Goal: Transaction & Acquisition: Purchase product/service

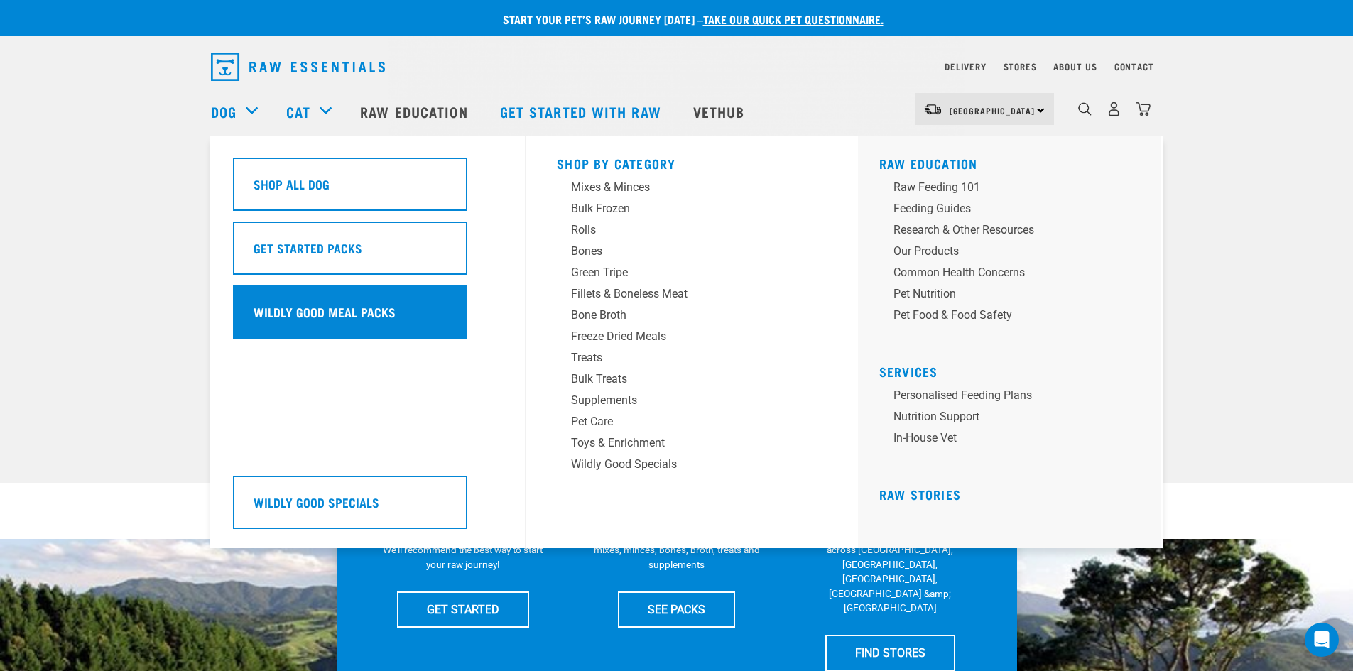
click at [396, 302] on div "Wildly Good Meal Packs" at bounding box center [350, 312] width 234 height 53
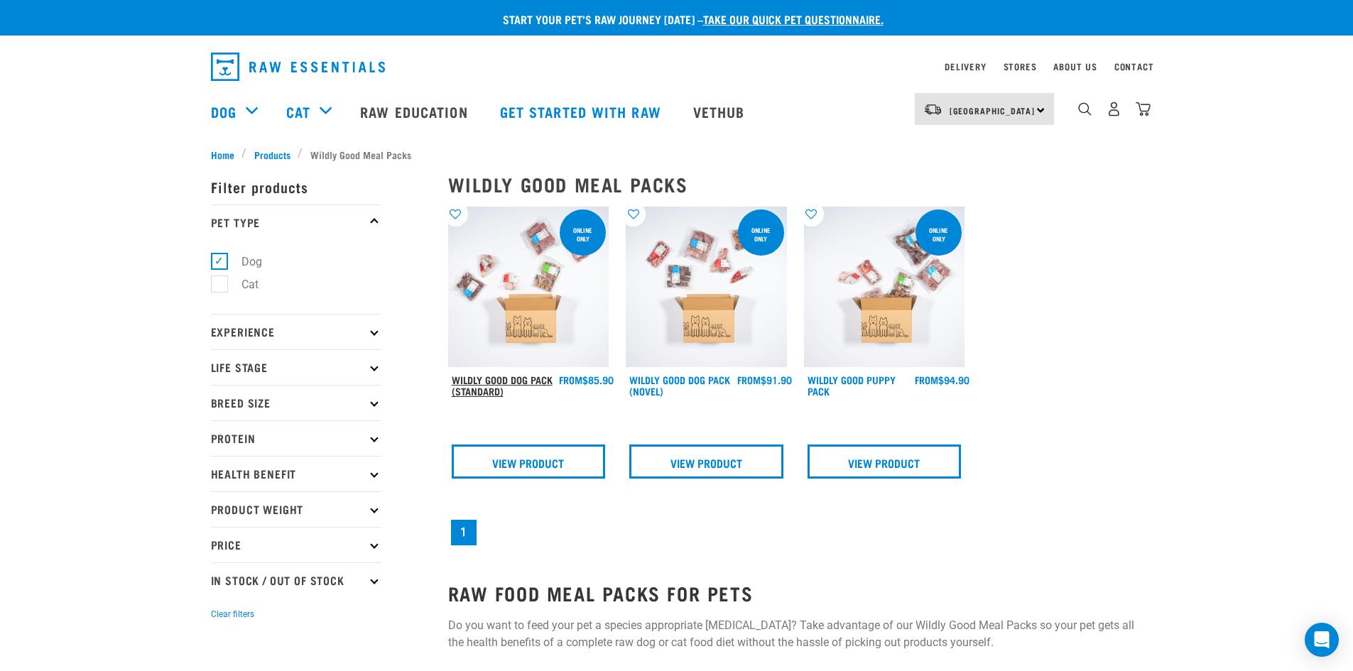
click at [548, 377] on link "Wildly Good Dog Pack (Standard)" at bounding box center [502, 385] width 101 height 16
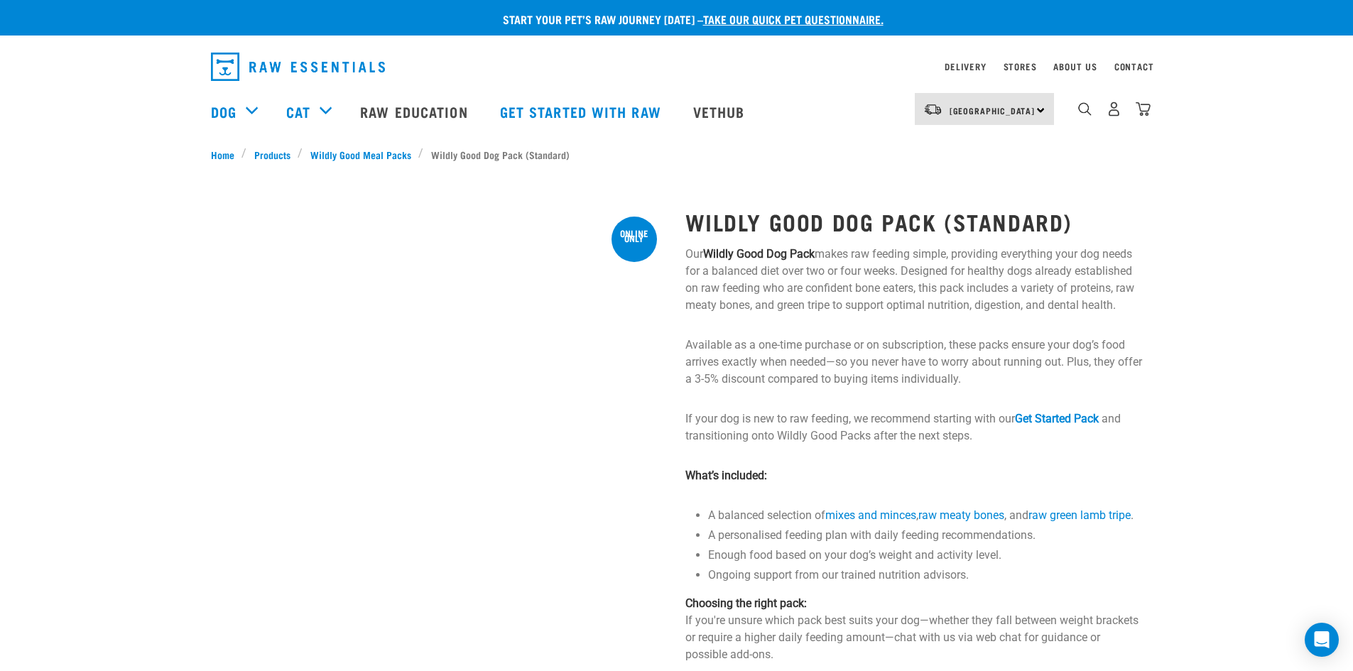
drag, startPoint x: 986, startPoint y: 257, endPoint x: 971, endPoint y: 239, distance: 23.2
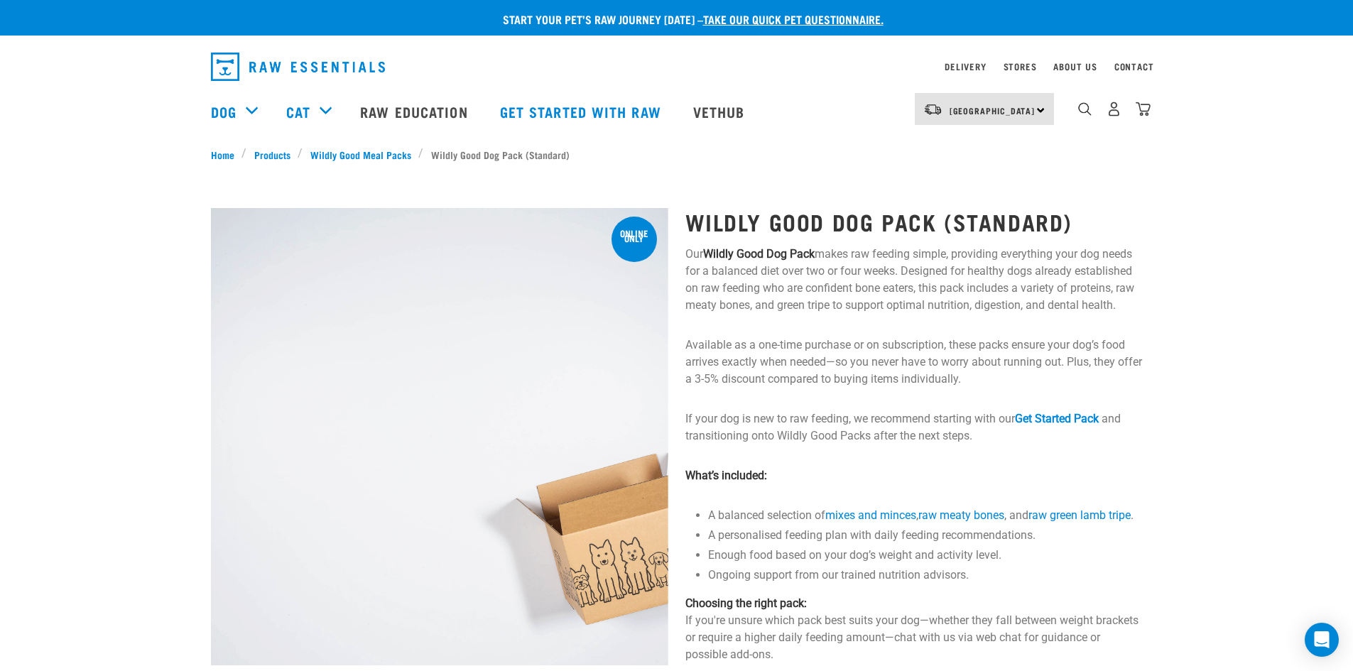
click at [986, 256] on p "Our Wildly Good Dog Pack makes raw feeding simple, providing everything your do…" at bounding box center [913, 280] width 457 height 68
